Goal: Find contact information: Find contact information

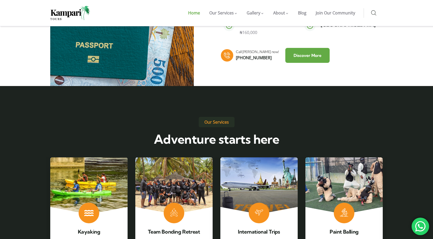
scroll to position [734, 0]
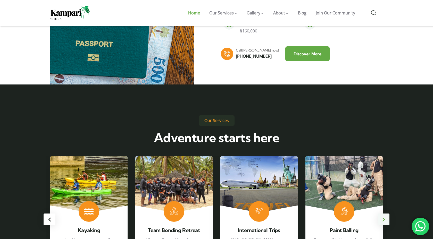
click at [386, 214] on div "Next slide" at bounding box center [384, 220] width 12 height 12
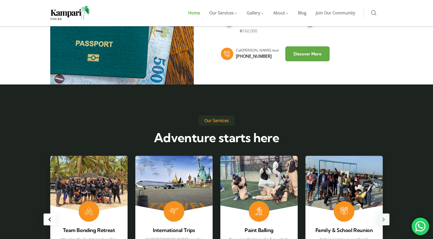
click at [386, 214] on div "Next slide" at bounding box center [384, 220] width 12 height 12
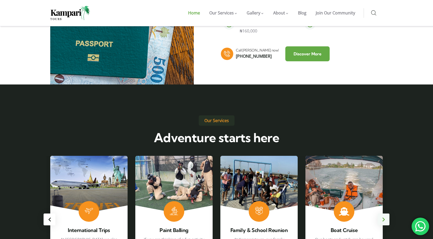
click at [386, 214] on div "Next slide" at bounding box center [384, 220] width 12 height 12
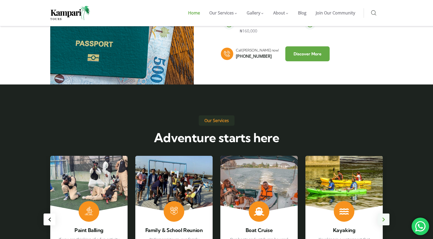
click at [386, 214] on div "Next slide" at bounding box center [384, 220] width 12 height 12
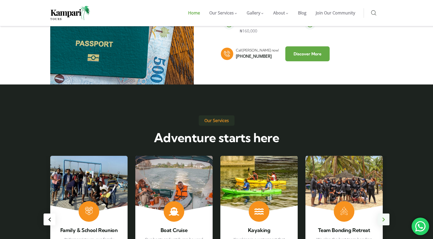
click at [386, 214] on div "Next slide" at bounding box center [384, 220] width 12 height 12
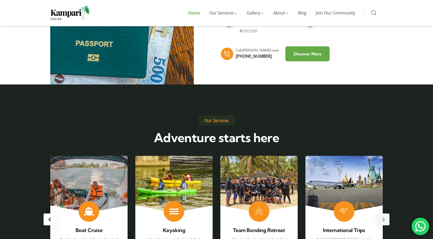
click at [386, 214] on div "Next slide" at bounding box center [384, 220] width 12 height 12
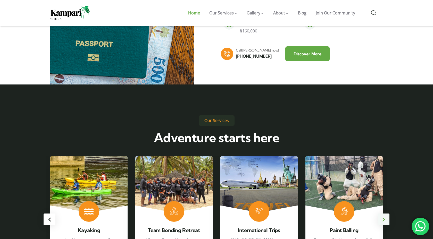
click at [386, 214] on div "Next slide" at bounding box center [384, 220] width 12 height 12
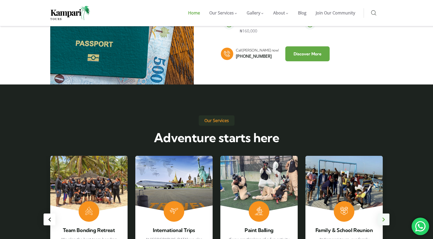
click at [386, 214] on div "Next slide" at bounding box center [384, 220] width 12 height 12
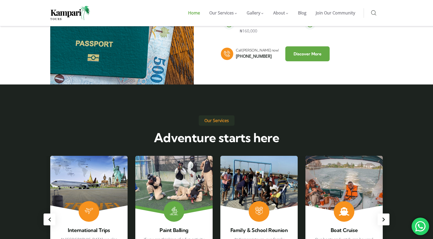
click at [171, 156] on link "5 / 6" at bounding box center [173, 213] width 77 height 114
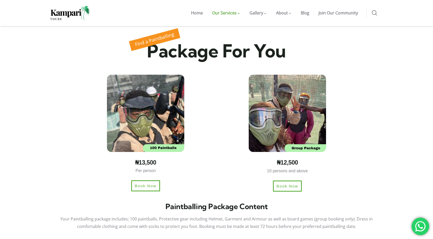
scroll to position [316, 0]
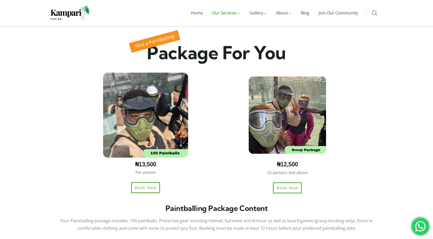
click at [148, 104] on img at bounding box center [145, 115] width 85 height 85
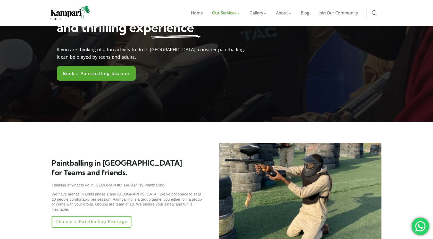
scroll to position [0, 0]
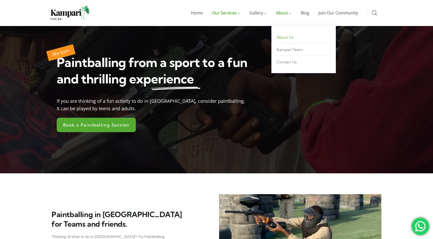
drag, startPoint x: 286, startPoint y: 37, endPoint x: 289, endPoint y: 60, distance: 23.0
click at [289, 61] on span "Contact Us" at bounding box center [287, 62] width 20 height 5
